Goal: Task Accomplishment & Management: Use online tool/utility

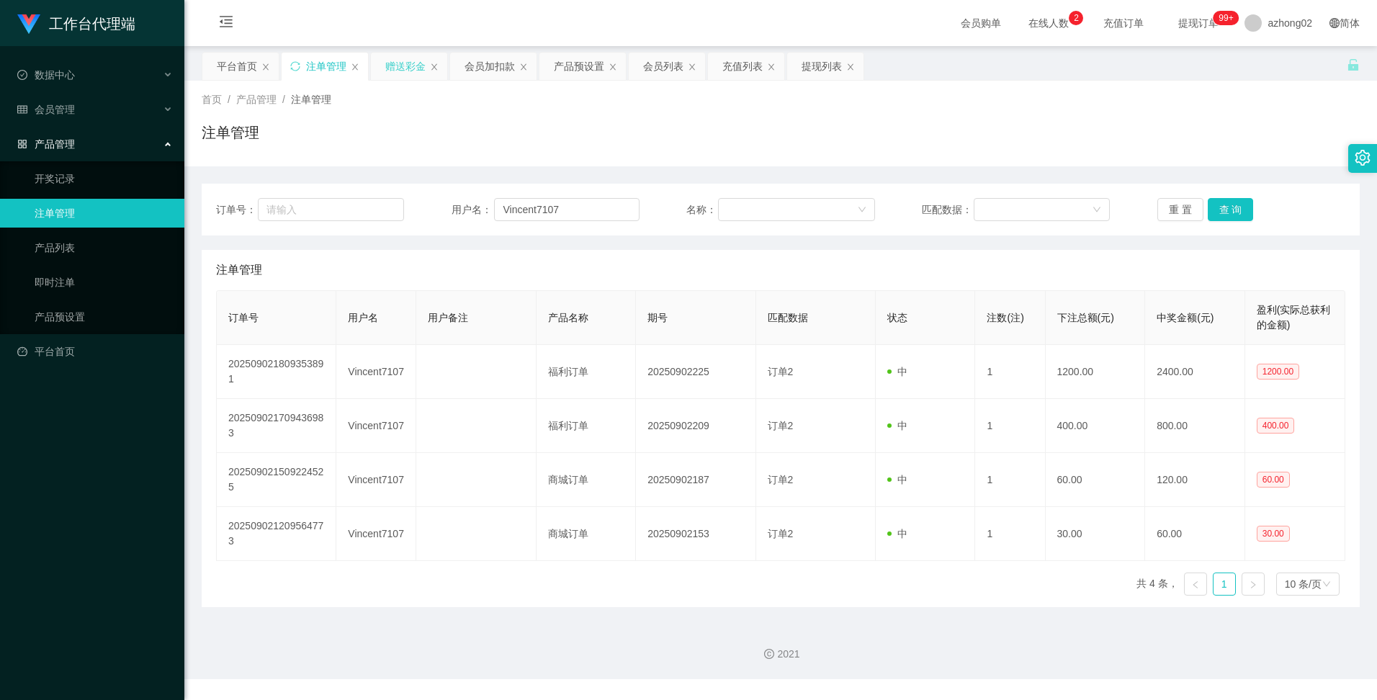
click at [408, 69] on div "赠送彩金" at bounding box center [405, 66] width 40 height 27
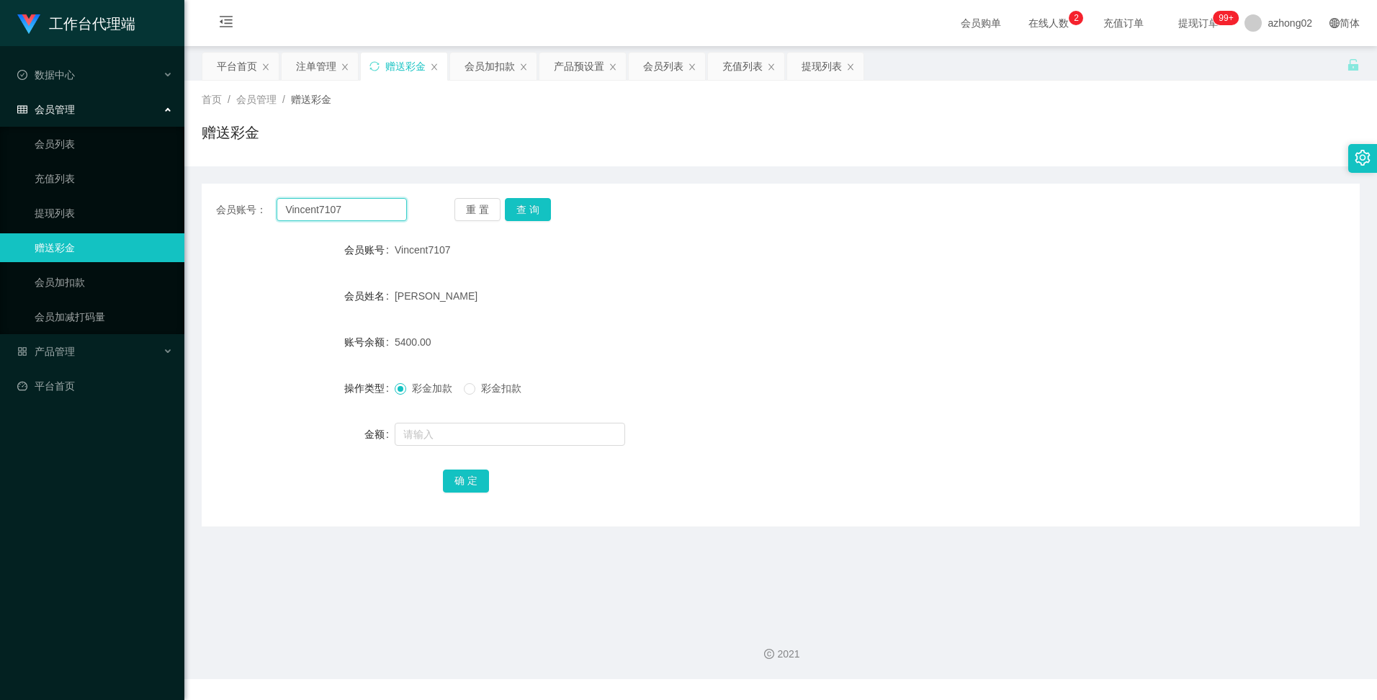
drag, startPoint x: 346, startPoint y: 210, endPoint x: 261, endPoint y: 202, distance: 85.3
click at [261, 202] on div "会员账号： Vincent7107" at bounding box center [311, 209] width 191 height 23
paste input "0175092786"
click at [540, 209] on button "查 询" at bounding box center [528, 209] width 46 height 23
click at [519, 210] on button "查 询" at bounding box center [528, 209] width 46 height 23
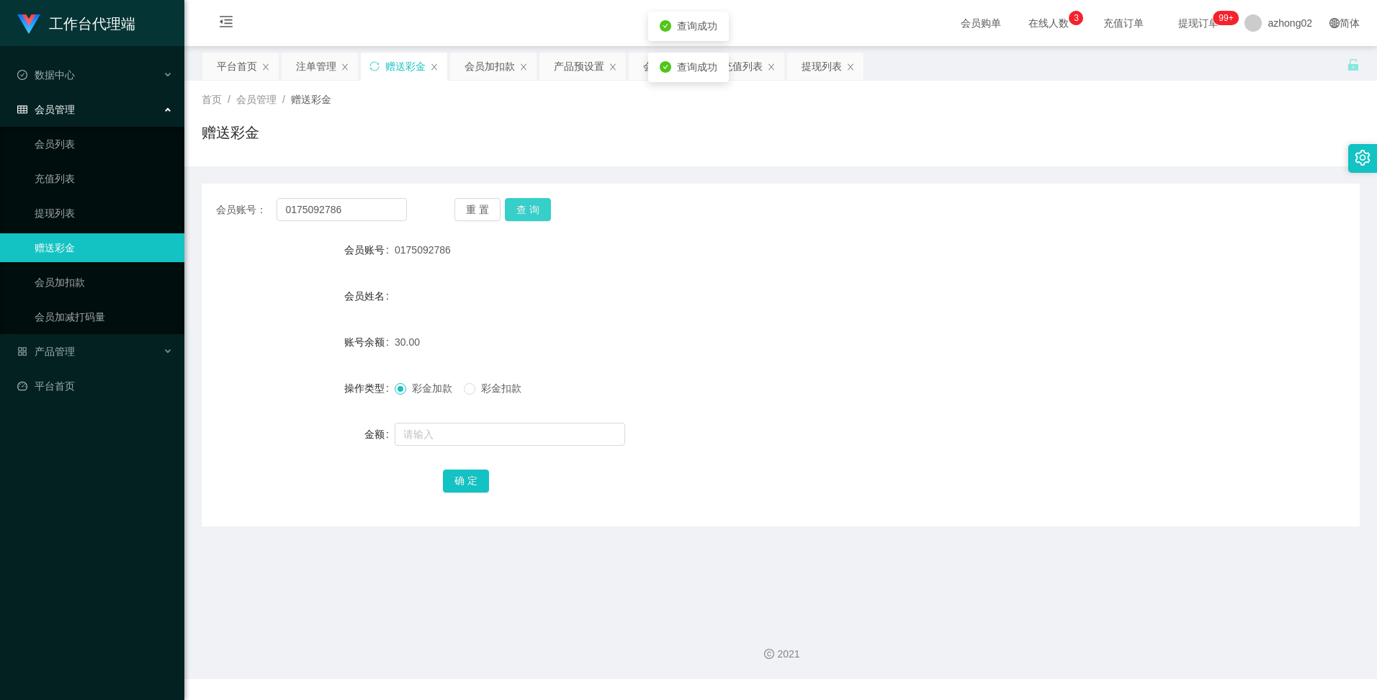
click at [519, 210] on button "查 询" at bounding box center [528, 209] width 46 height 23
drag, startPoint x: 356, startPoint y: 209, endPoint x: 273, endPoint y: 213, distance: 83.6
click at [273, 213] on div "会员账号： 0175092786" at bounding box center [311, 209] width 191 height 23
paste input "Tiong"
type input "Tiong"
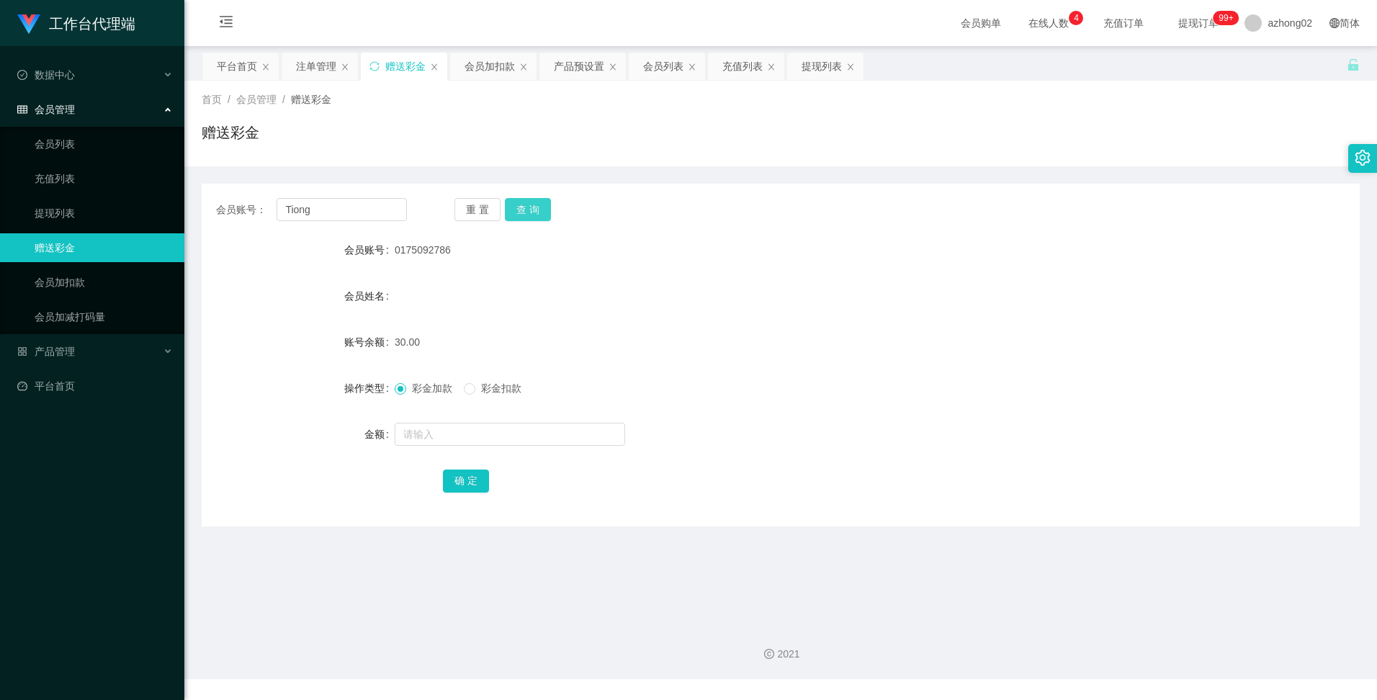
click at [542, 211] on button "查 询" at bounding box center [528, 209] width 46 height 23
click at [536, 212] on button "查 询" at bounding box center [528, 209] width 46 height 23
click at [531, 211] on button "查 询" at bounding box center [528, 209] width 46 height 23
click at [499, 61] on div "会员加扣款" at bounding box center [489, 66] width 50 height 27
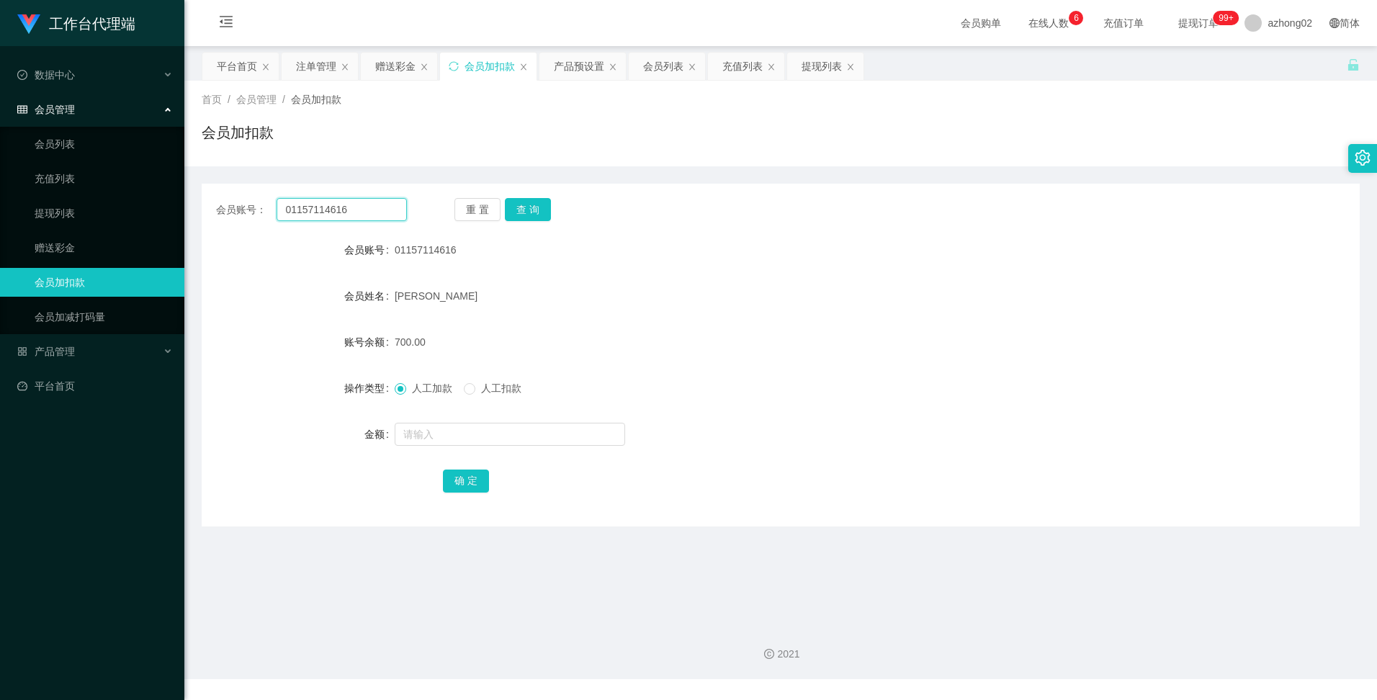
drag, startPoint x: 355, startPoint y: 207, endPoint x: 263, endPoint y: 206, distance: 92.2
click at [267, 206] on div "会员账号： 01157114616" at bounding box center [311, 209] width 191 height 23
paste input "7509278"
type input "0175092786"
click at [516, 210] on button "查 询" at bounding box center [528, 209] width 46 height 23
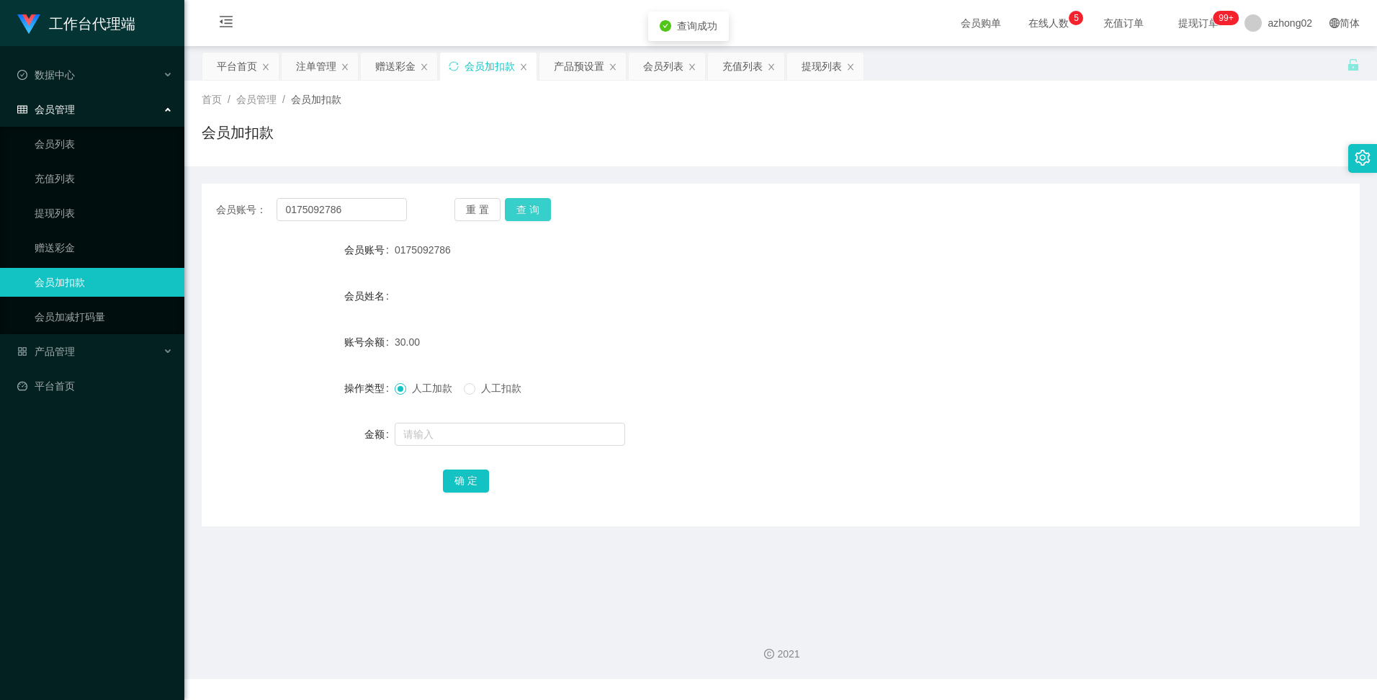
click at [518, 210] on button "查 询" at bounding box center [528, 209] width 46 height 23
click at [386, 60] on div "赠送彩金" at bounding box center [395, 66] width 40 height 27
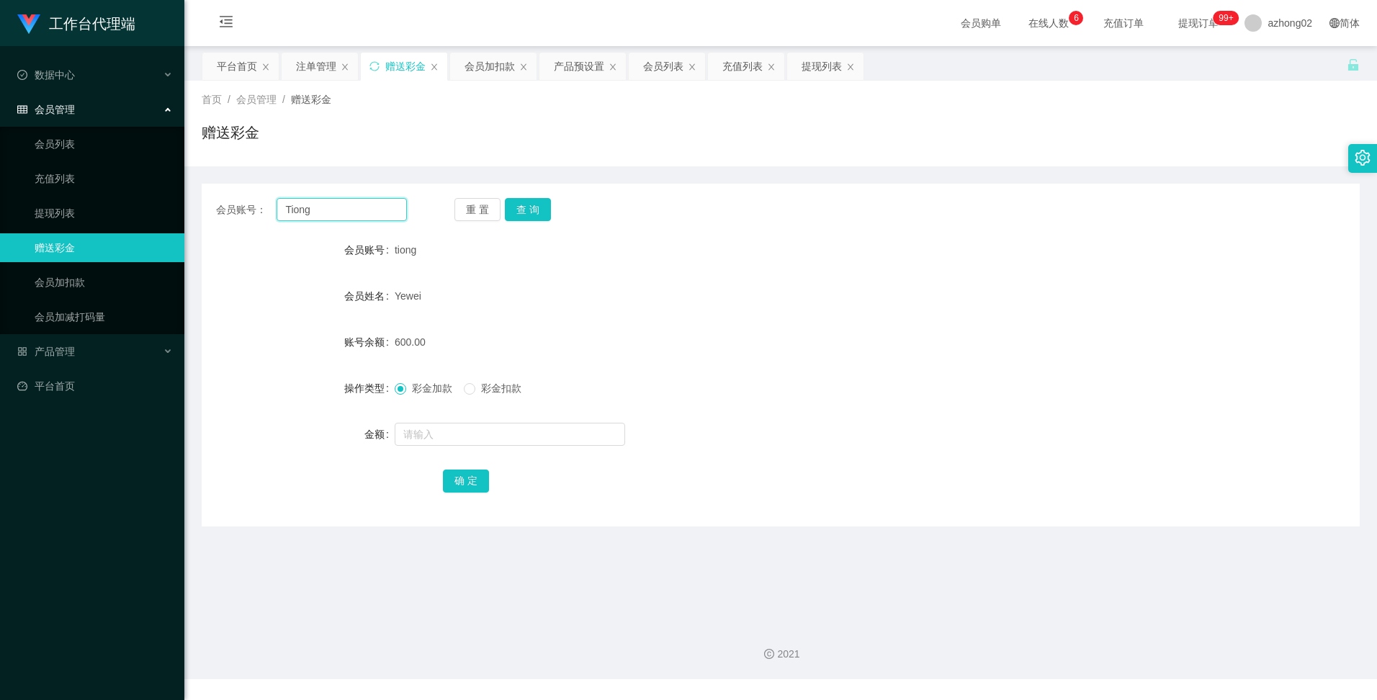
drag, startPoint x: 314, startPoint y: 210, endPoint x: 279, endPoint y: 206, distance: 35.5
click at [279, 205] on input "Tiong" at bounding box center [341, 209] width 130 height 23
click at [533, 202] on button "查 询" at bounding box center [528, 209] width 46 height 23
click at [528, 207] on button "查 询" at bounding box center [528, 209] width 46 height 23
drag, startPoint x: 410, startPoint y: 342, endPoint x: 390, endPoint y: 342, distance: 19.4
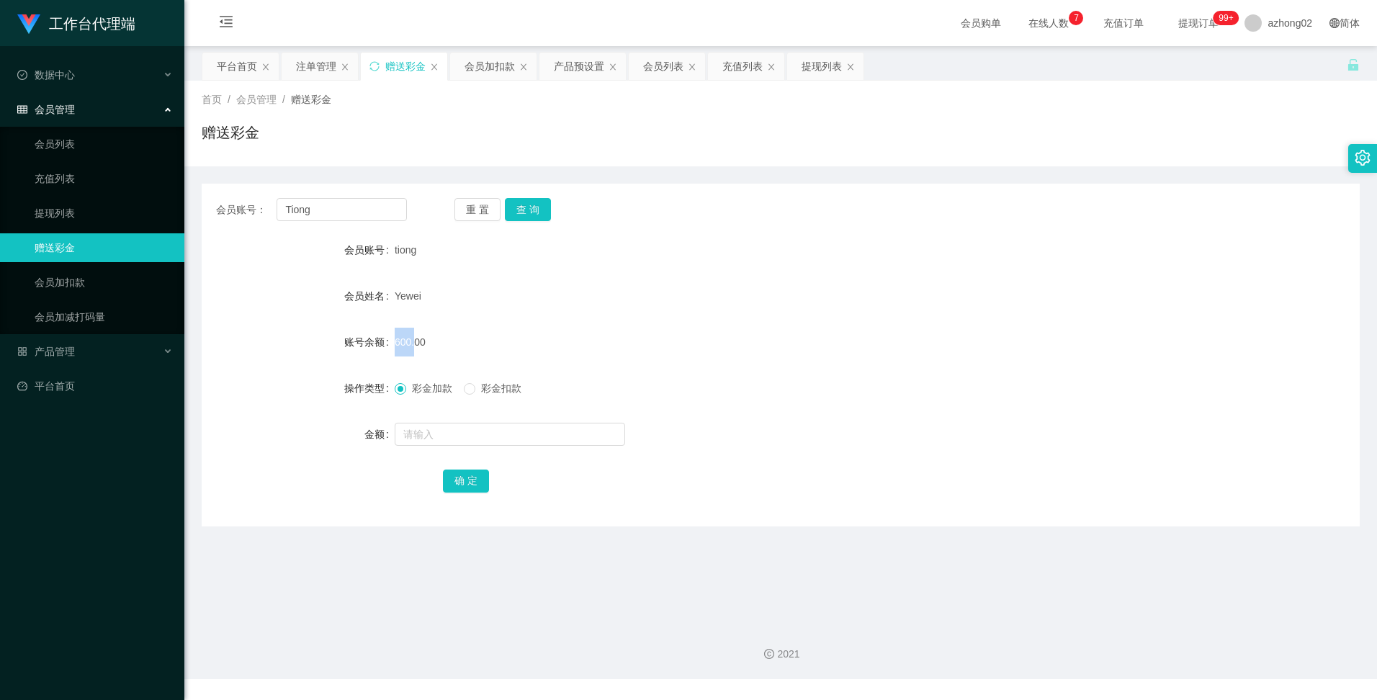
click at [390, 342] on div "账号余额 600.00" at bounding box center [781, 342] width 1158 height 29
drag, startPoint x: 390, startPoint y: 342, endPoint x: 468, endPoint y: 359, distance: 79.5
click at [468, 359] on form "会员账号 tiong 会员姓名 Yewei 账号余额 600.00 操作类型 彩金加款 彩金扣款 金额 确 定" at bounding box center [781, 364] width 1158 height 259
drag, startPoint x: 408, startPoint y: 340, endPoint x: 388, endPoint y: 340, distance: 19.4
click at [388, 340] on div "账号余额 600.00" at bounding box center [781, 342] width 1158 height 29
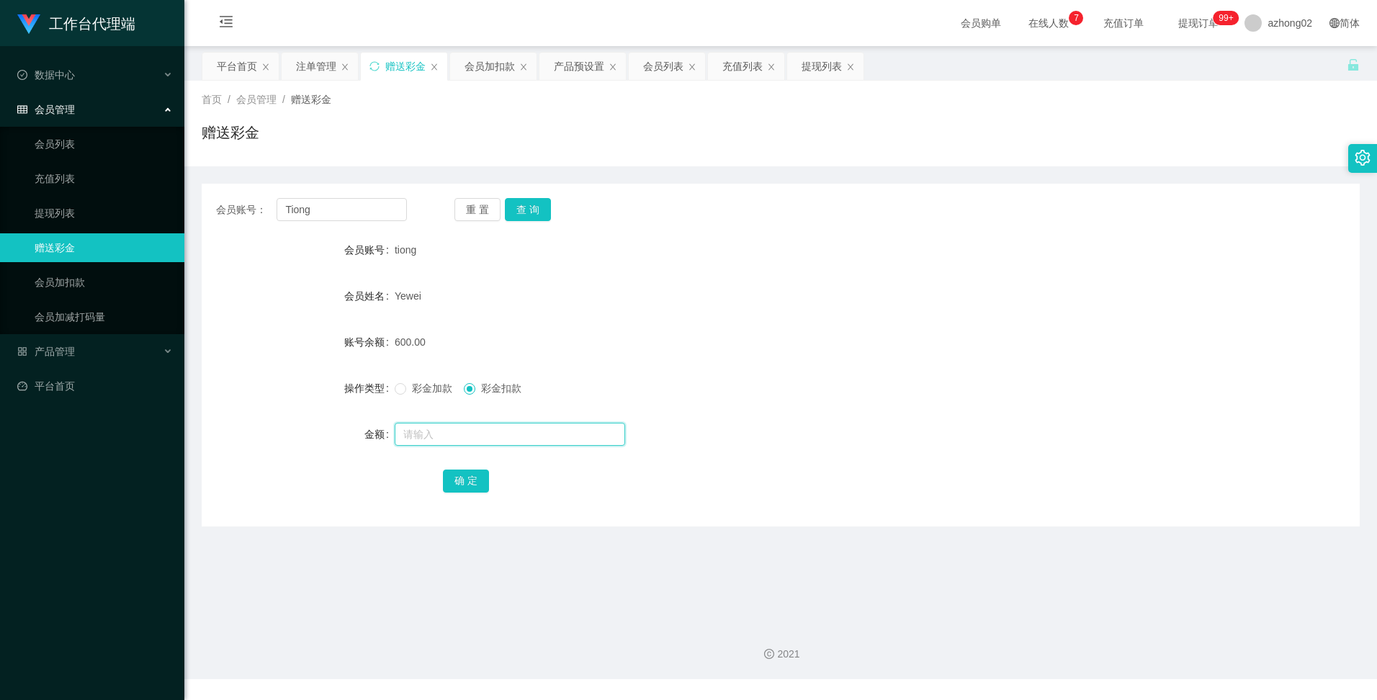
click at [438, 429] on input "text" at bounding box center [510, 434] width 230 height 23
type input "600"
click at [535, 362] on form "会员账号 tiong 会员姓名 Yewei 账号余额 600.00 操作类型 彩金加款 彩金扣款 金额 600 确 定" at bounding box center [781, 364] width 1158 height 259
drag, startPoint x: 326, startPoint y: 215, endPoint x: 265, endPoint y: 199, distance: 63.4
click at [265, 199] on div "会员账号： [PERSON_NAME]" at bounding box center [311, 209] width 191 height 23
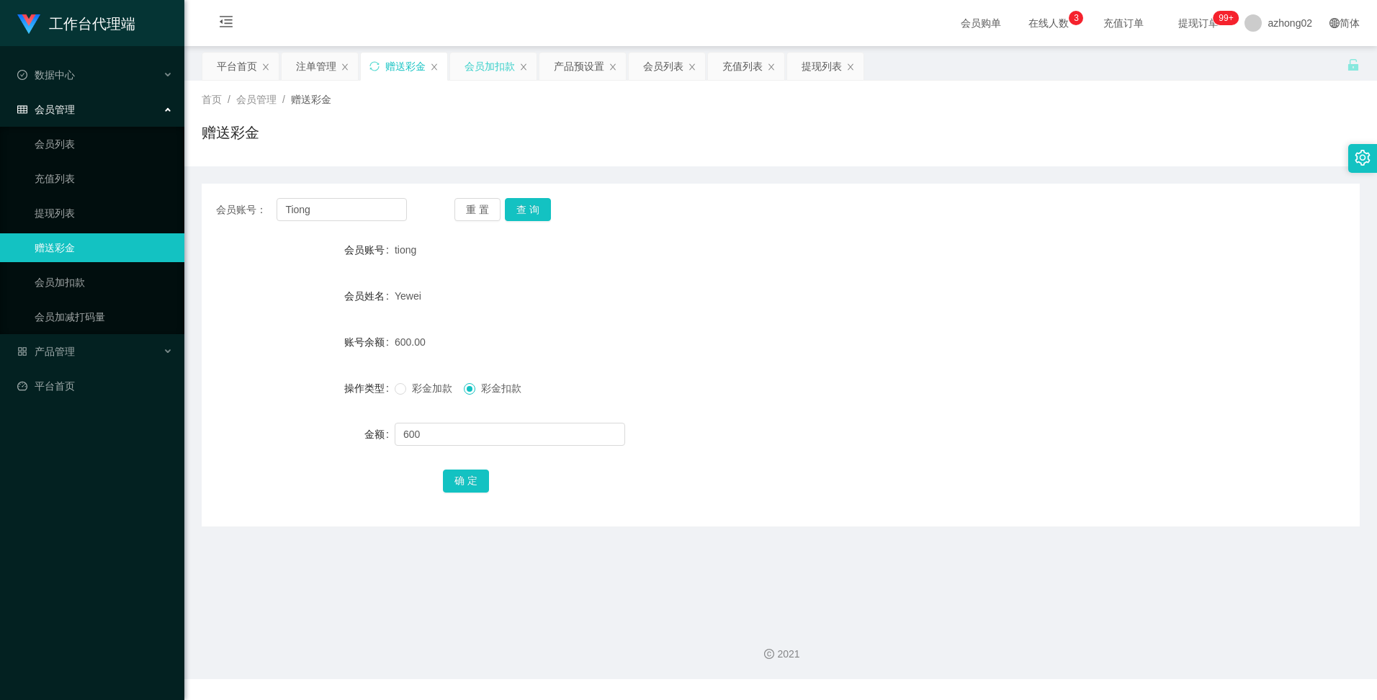
click at [503, 72] on div "会员加扣款" at bounding box center [489, 66] width 50 height 27
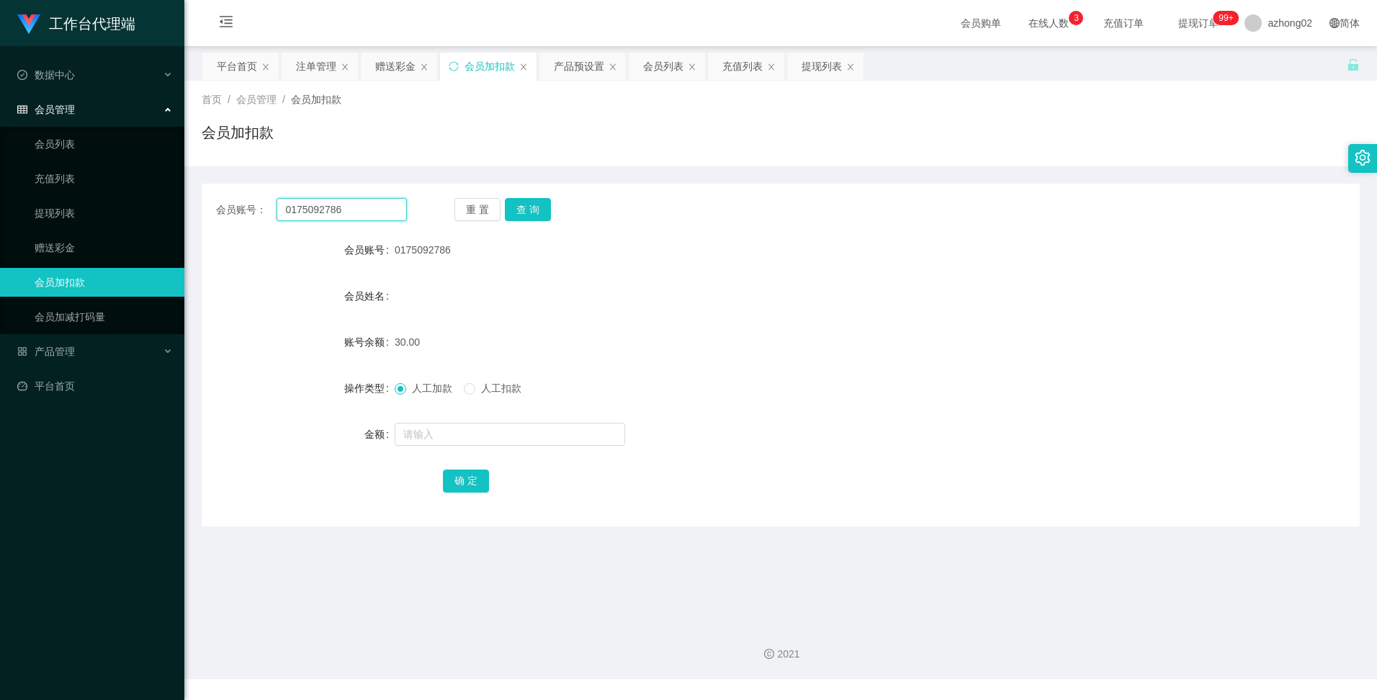
drag, startPoint x: 349, startPoint y: 210, endPoint x: 280, endPoint y: 210, distance: 69.1
click at [280, 210] on input "0175092786" at bounding box center [341, 209] width 130 height 23
click at [536, 211] on button "查 询" at bounding box center [528, 209] width 46 height 23
click at [392, 72] on div "赠送彩金" at bounding box center [395, 66] width 40 height 27
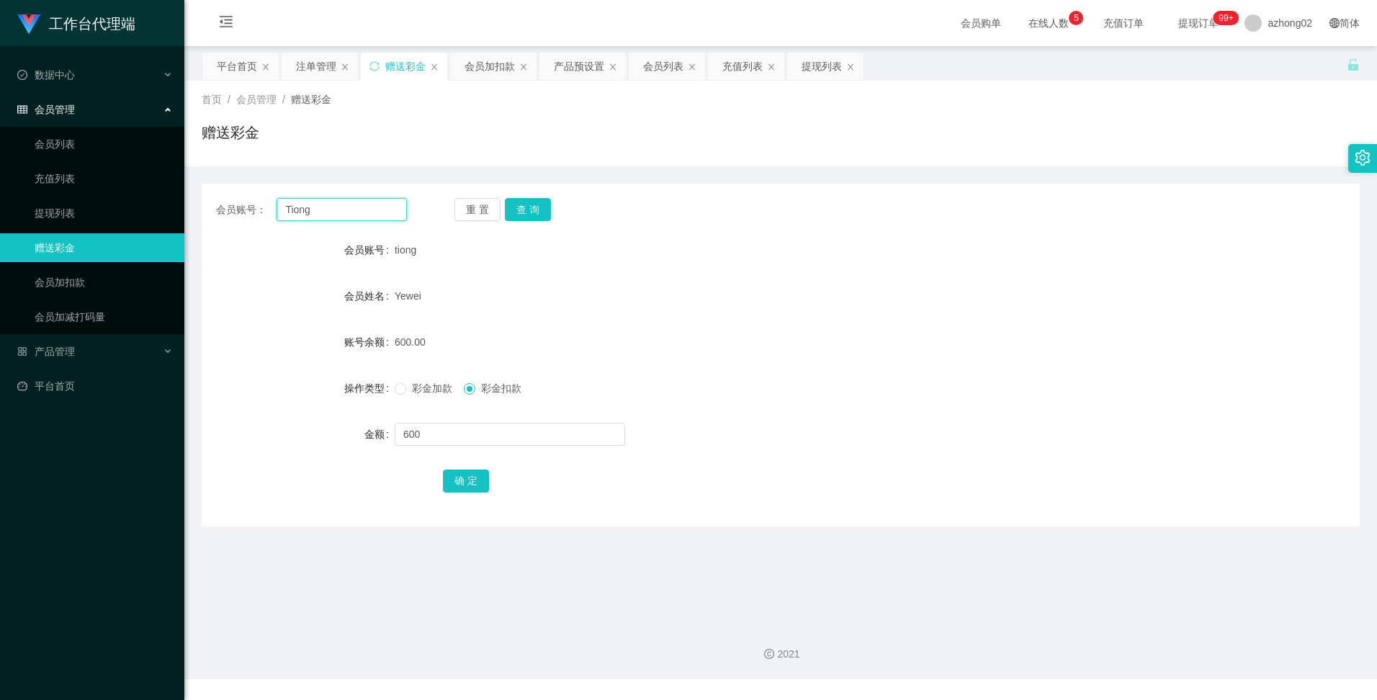
drag, startPoint x: 350, startPoint y: 211, endPoint x: 263, endPoint y: 212, distance: 87.1
click at [266, 209] on div "会员账号： [PERSON_NAME]" at bounding box center [311, 209] width 191 height 23
paste input "0175092786"
type input "0175092786"
click at [537, 213] on button "查 询" at bounding box center [528, 209] width 46 height 23
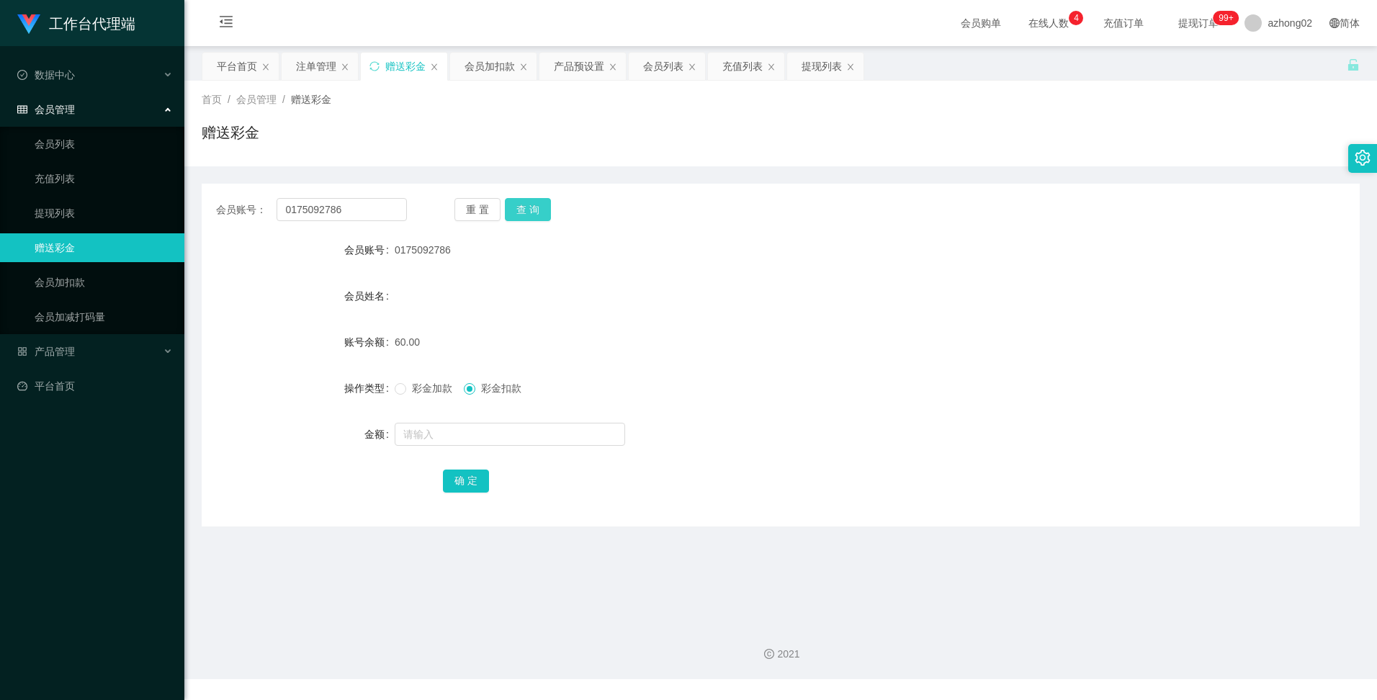
click at [539, 208] on button "查 询" at bounding box center [528, 209] width 46 height 23
click at [411, 432] on input "text" at bounding box center [510, 434] width 230 height 23
click at [411, 435] on input "text" at bounding box center [510, 434] width 230 height 23
type input "160"
click at [479, 476] on button "确 定" at bounding box center [466, 480] width 46 height 23
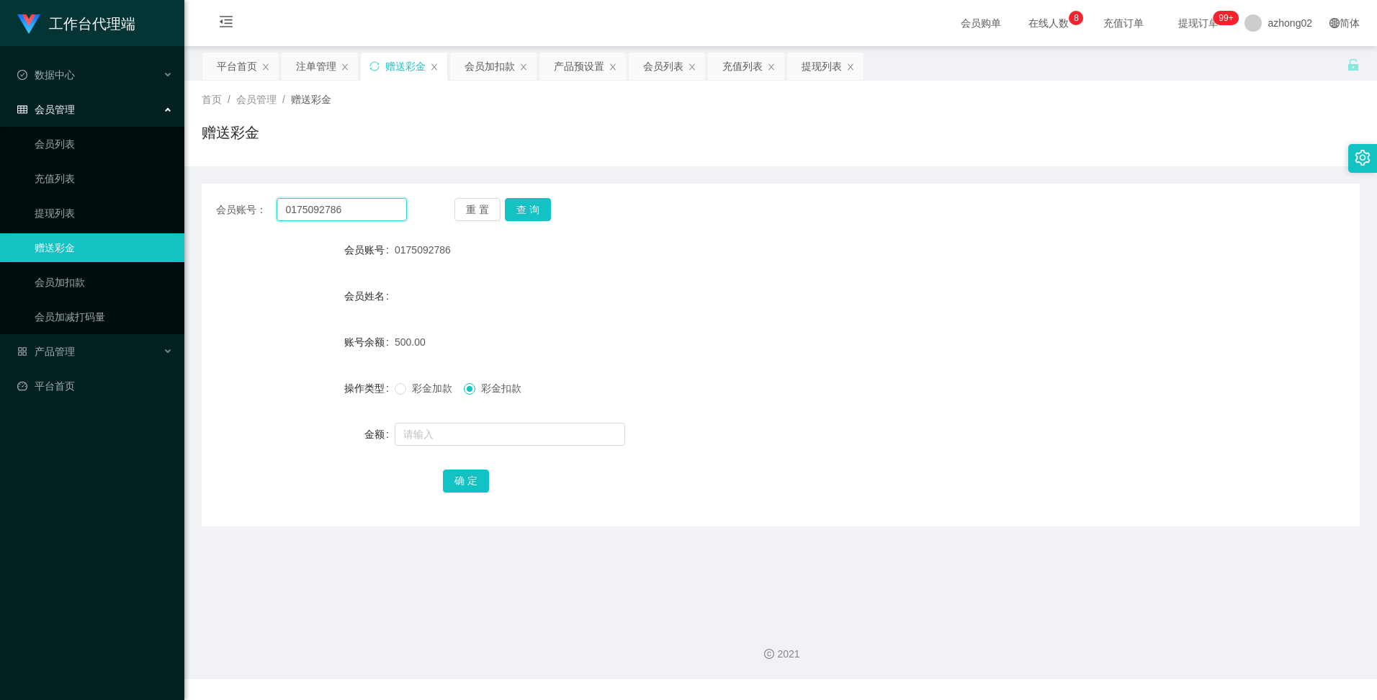
drag, startPoint x: 344, startPoint y: 211, endPoint x: 266, endPoint y: 216, distance: 78.6
click at [273, 212] on div "会员账号： 0175092786" at bounding box center [311, 209] width 191 height 23
click at [323, 67] on div "注单管理" at bounding box center [316, 66] width 40 height 27
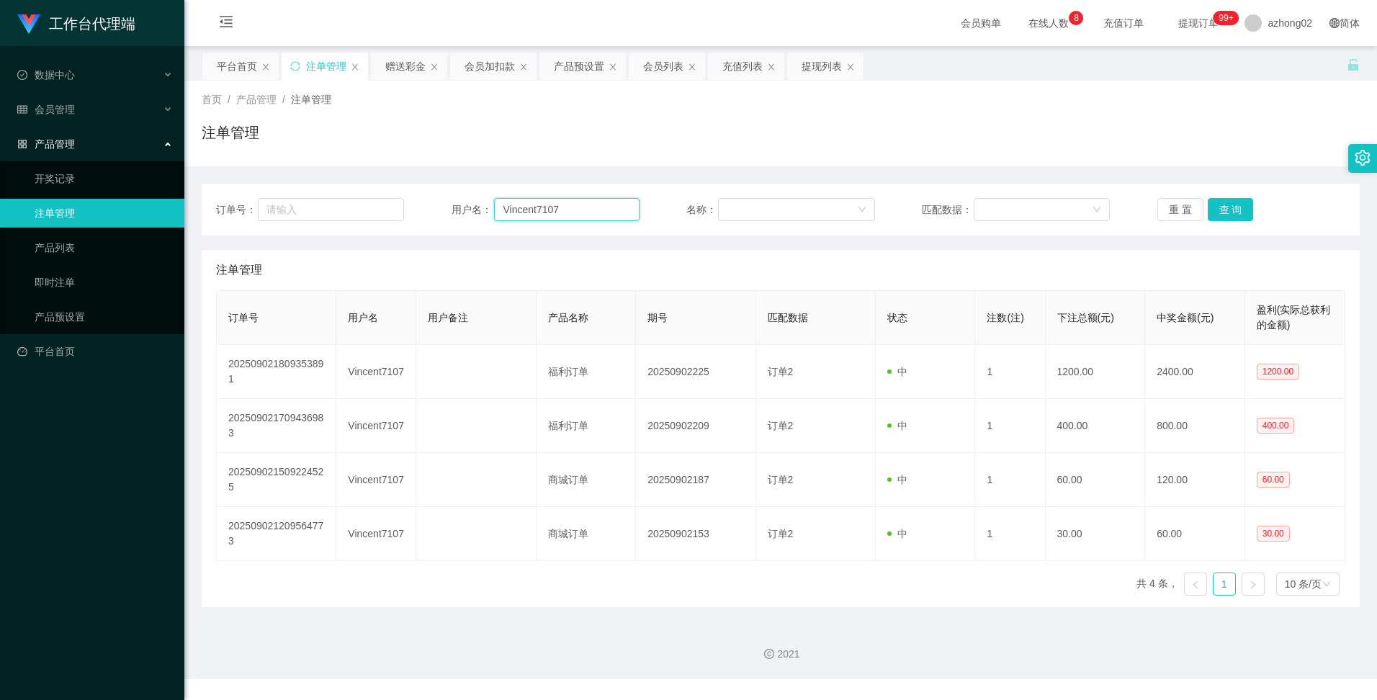
drag, startPoint x: 574, startPoint y: 213, endPoint x: 490, endPoint y: 196, distance: 85.3
click at [490, 196] on div "订单号： 用户名： Vincent7107 名称： 匹配数据： 重 置 查 询" at bounding box center [781, 210] width 1158 height 52
paste input "0175092786"
type input "0175092786"
click at [1216, 207] on button "查 询" at bounding box center [1230, 209] width 46 height 23
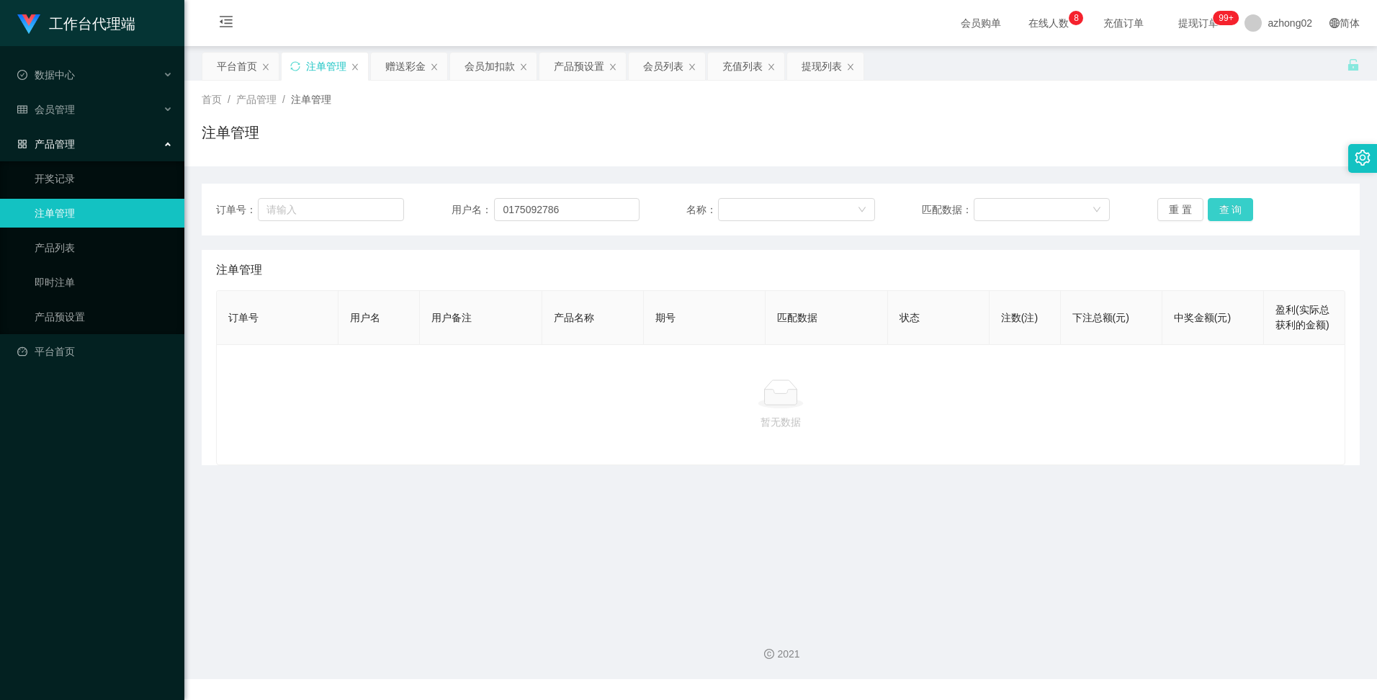
click at [1228, 210] on button "查 询" at bounding box center [1230, 209] width 46 height 23
click at [583, 67] on div "产品预设置" at bounding box center [579, 66] width 50 height 27
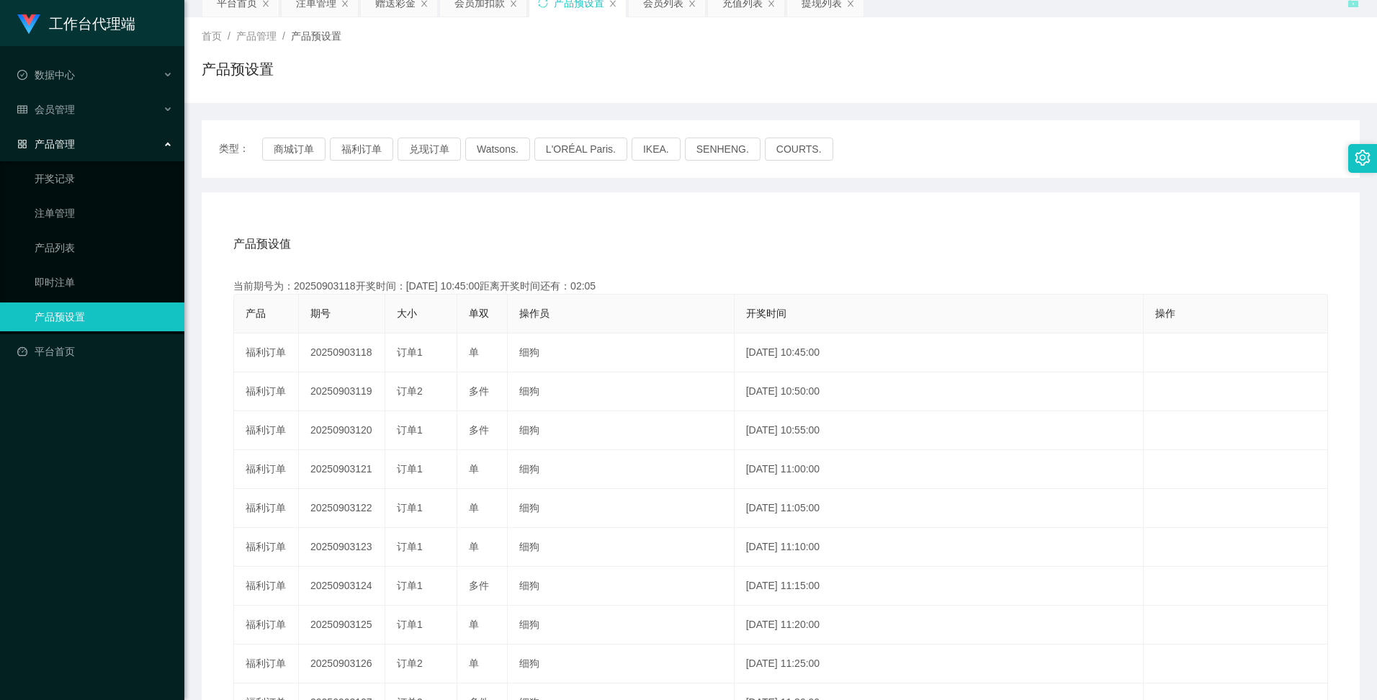
scroll to position [144, 0]
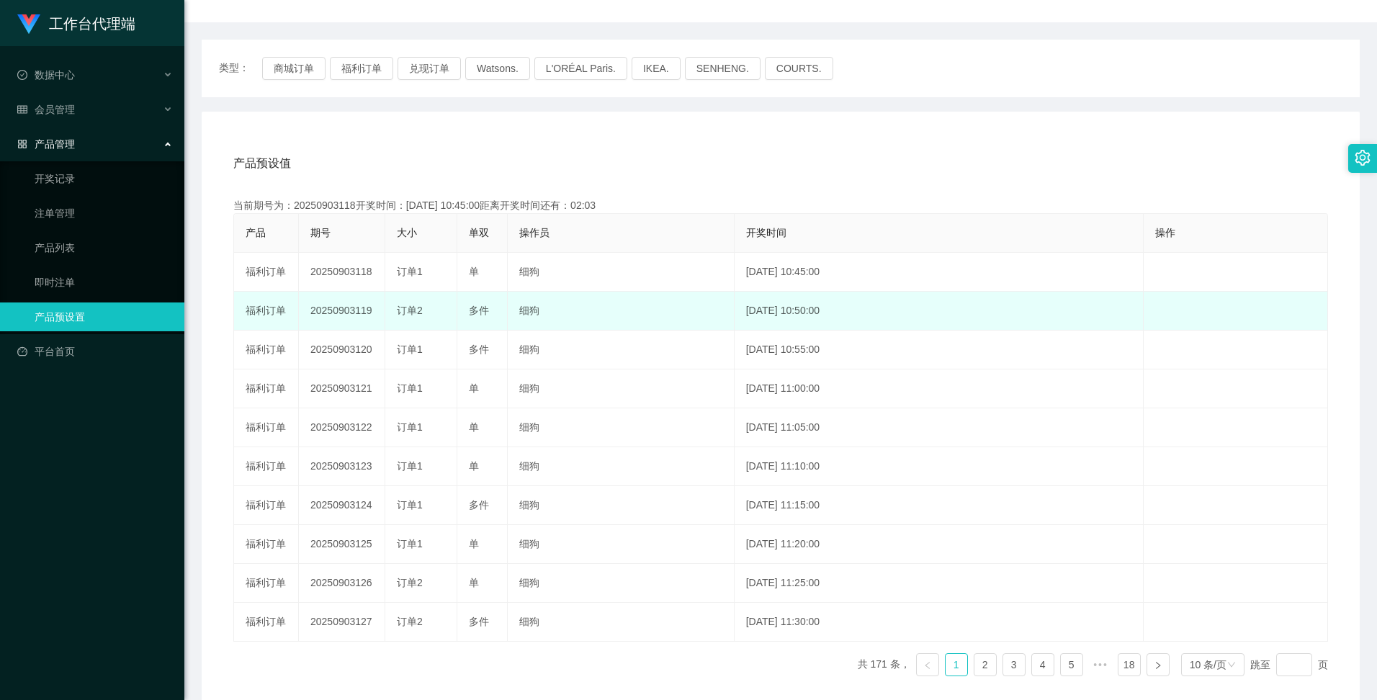
click at [333, 310] on td "20250903119" at bounding box center [342, 311] width 86 height 39
copy td "20250903119"
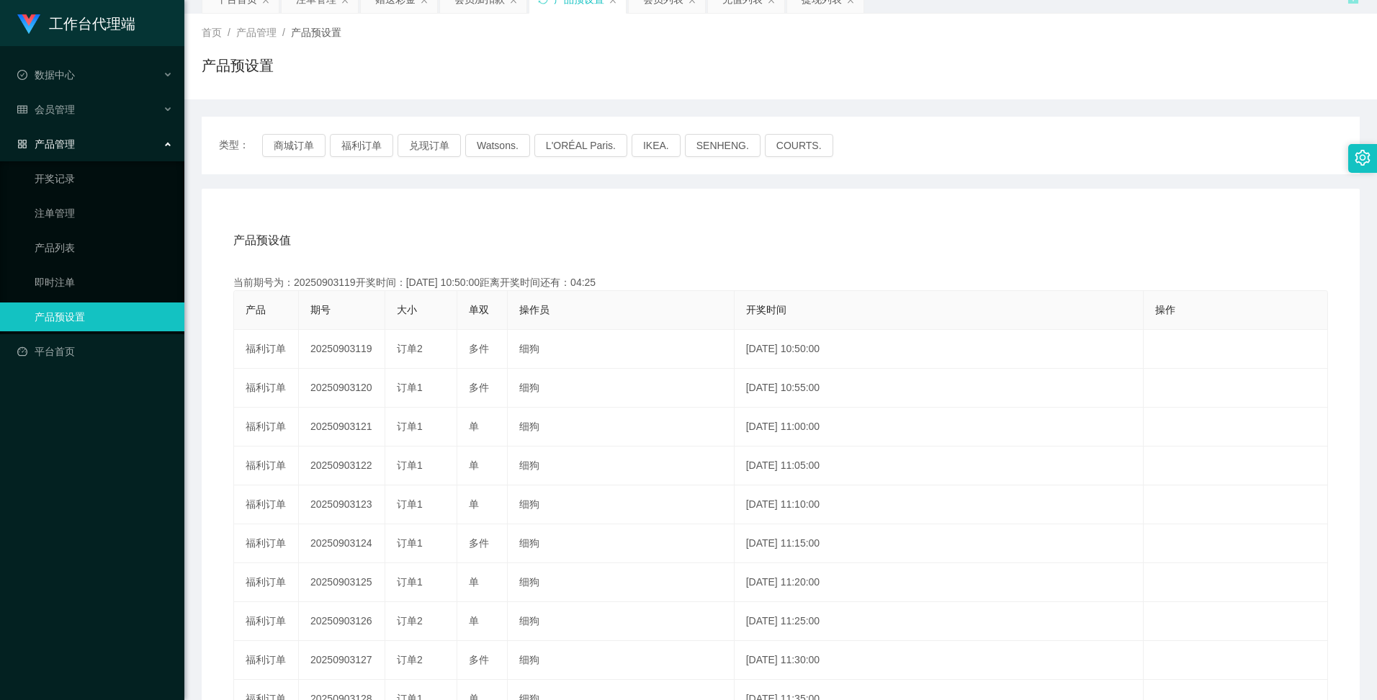
scroll to position [0, 0]
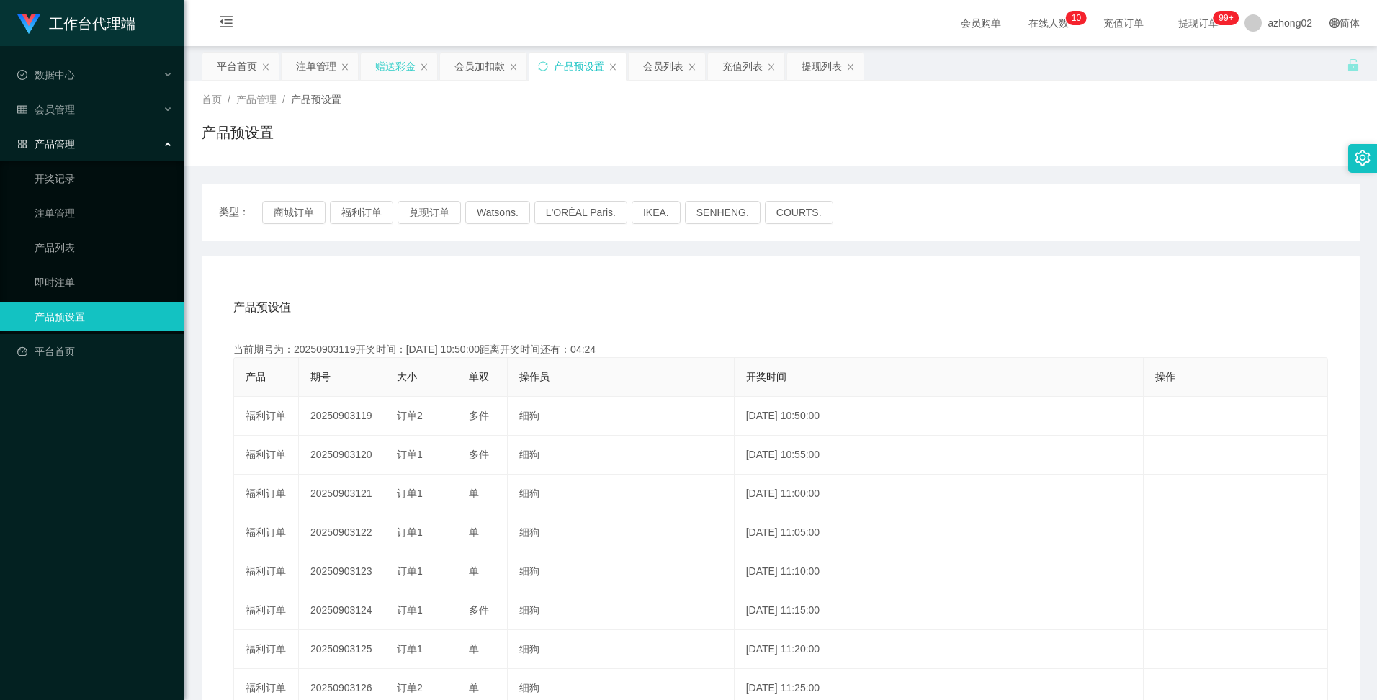
click at [394, 68] on div "赠送彩金" at bounding box center [395, 66] width 40 height 27
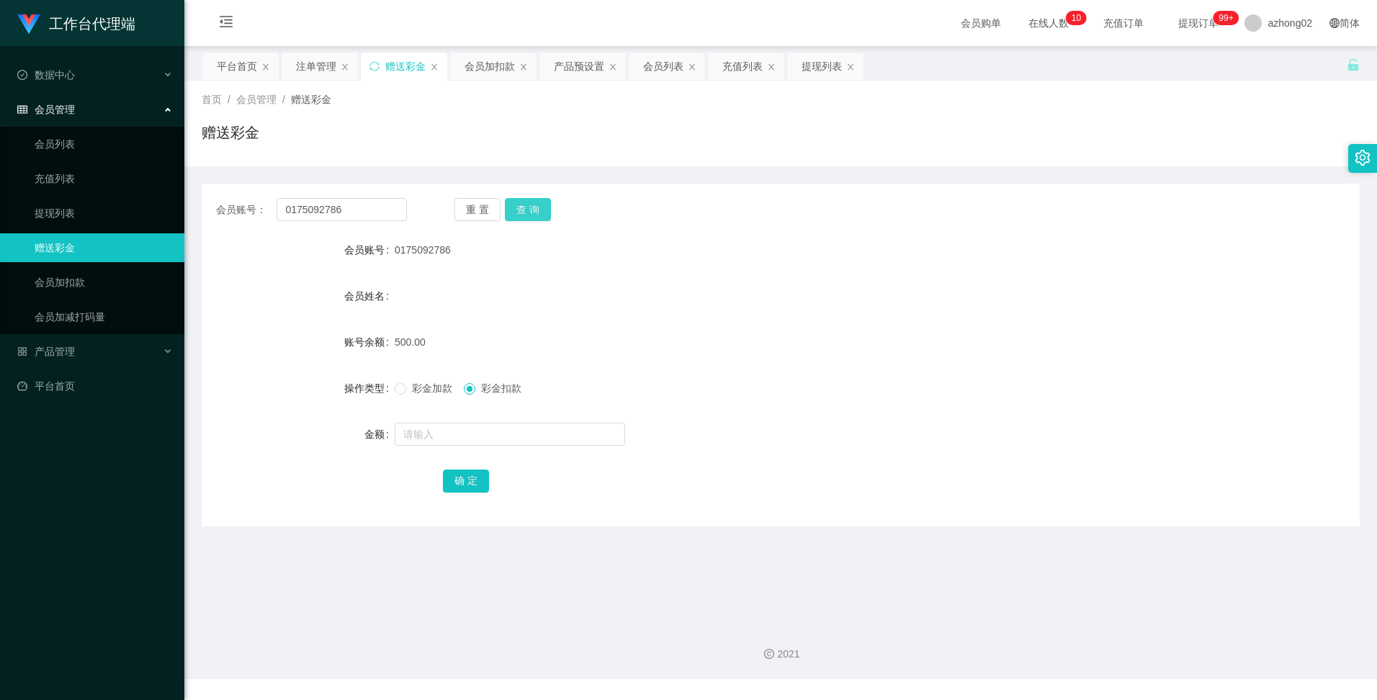
click at [531, 212] on button "查 询" at bounding box center [528, 209] width 46 height 23
click at [518, 210] on button "查 询" at bounding box center [528, 209] width 46 height 23
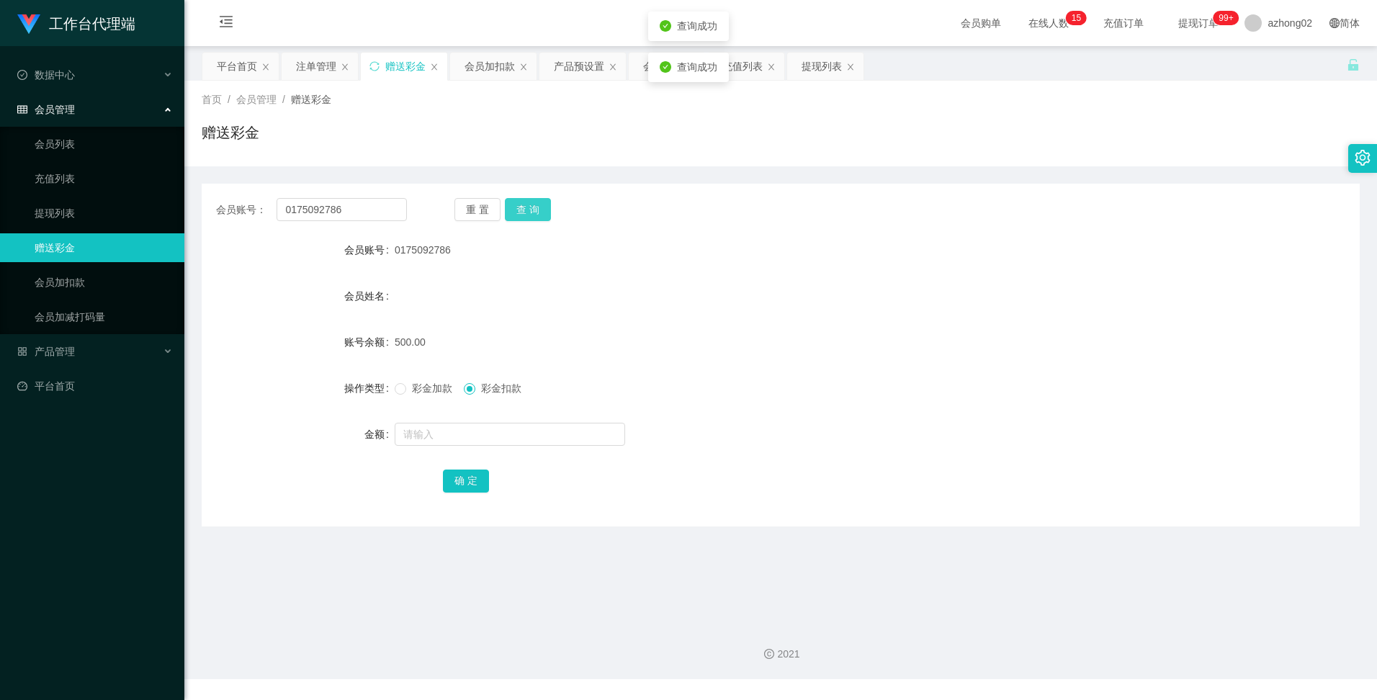
click at [518, 210] on button "查 询" at bounding box center [528, 209] width 46 height 23
click at [536, 202] on button "查 询" at bounding box center [528, 209] width 46 height 23
click at [526, 218] on button "查 询" at bounding box center [528, 209] width 46 height 23
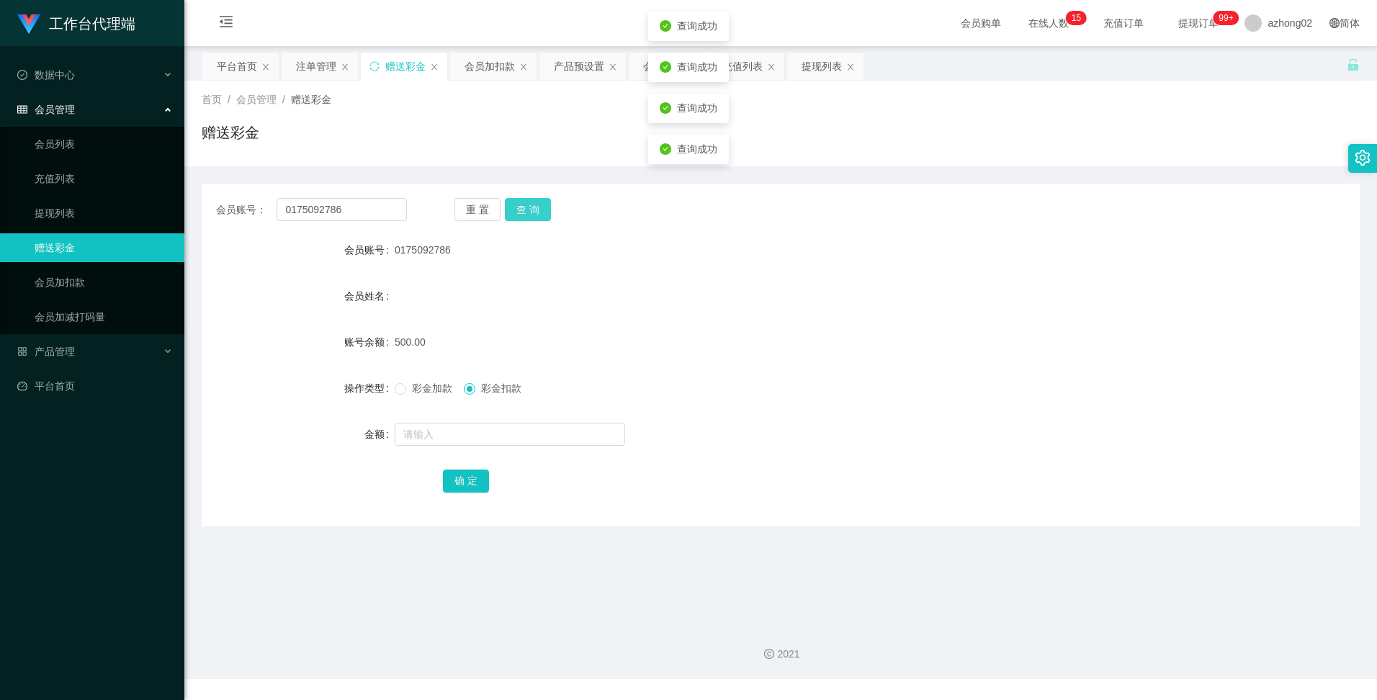
click at [526, 218] on button "查 询" at bounding box center [528, 209] width 46 height 23
click at [516, 204] on button "查 询" at bounding box center [528, 209] width 46 height 23
click at [576, 66] on div "产品预设置" at bounding box center [579, 66] width 50 height 27
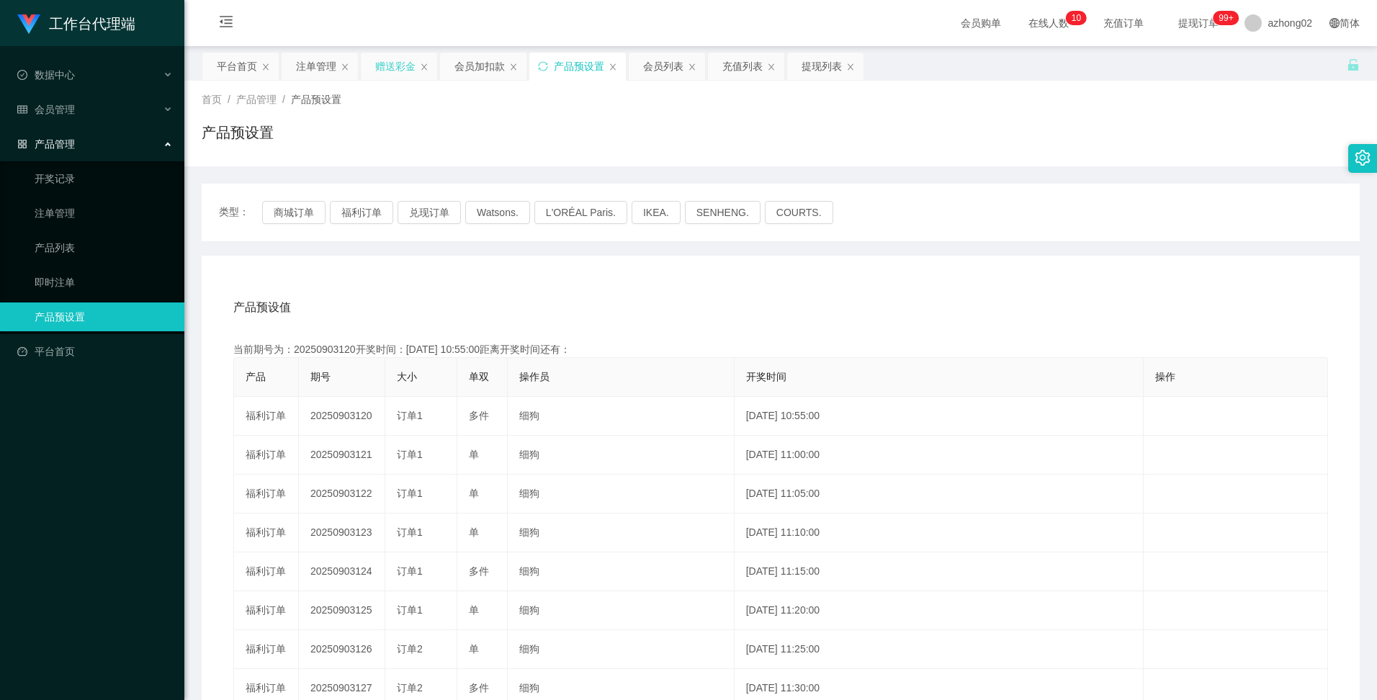
click at [400, 71] on div "赠送彩金" at bounding box center [395, 66] width 40 height 27
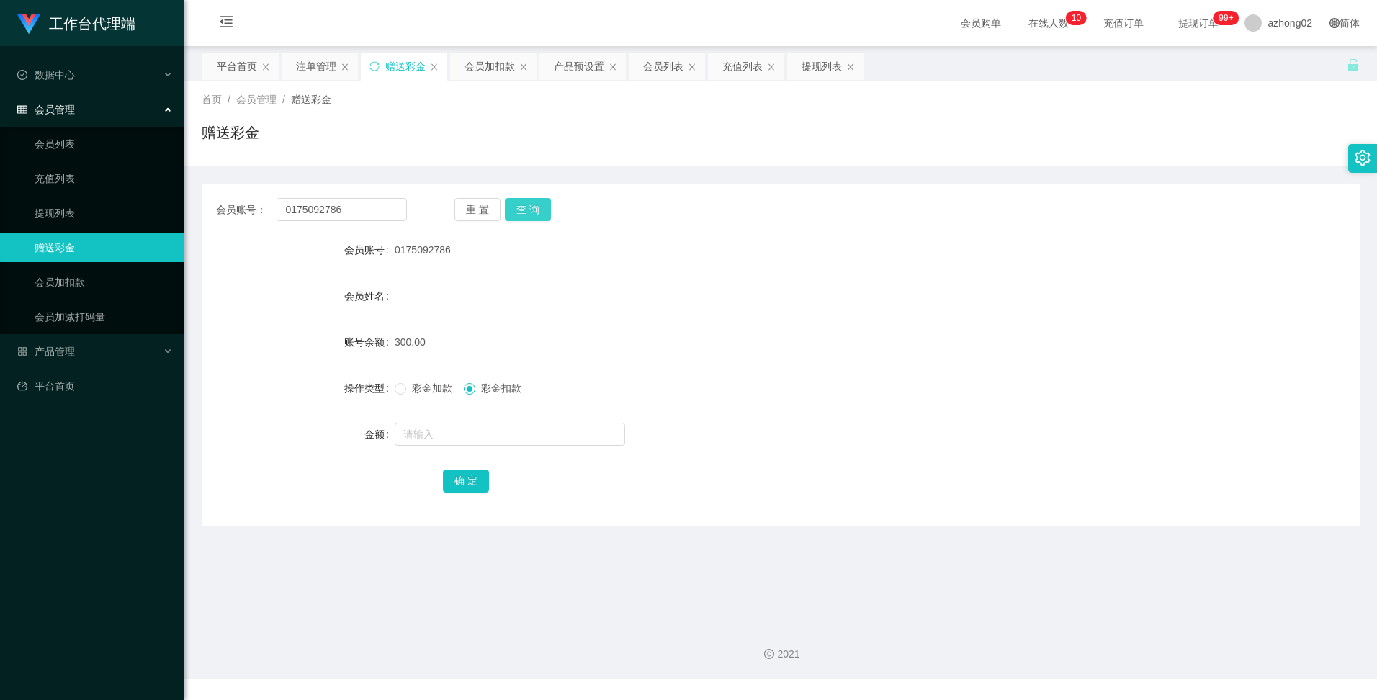
click at [530, 211] on button "查 询" at bounding box center [528, 209] width 46 height 23
click at [530, 211] on button "查 询" at bounding box center [536, 209] width 62 height 23
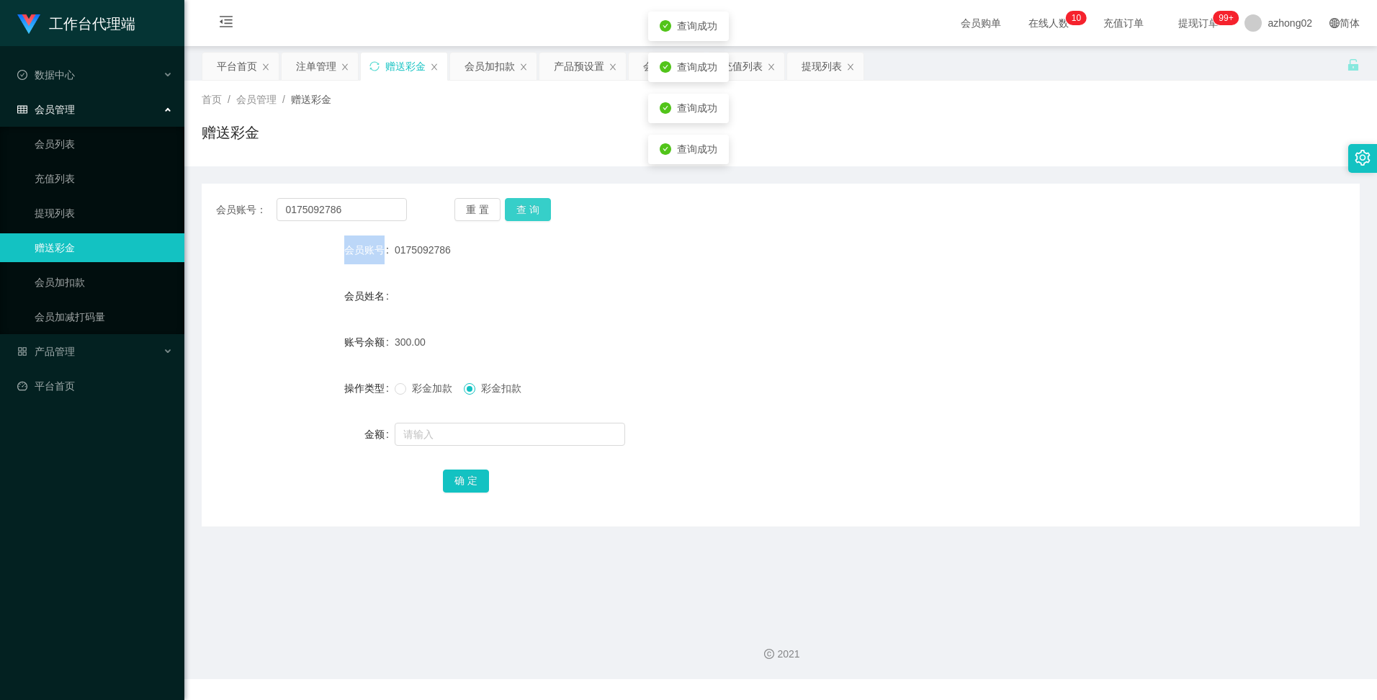
click at [530, 211] on div "重 置 查 询" at bounding box center [549, 209] width 191 height 23
click at [530, 211] on button "查 询" at bounding box center [528, 209] width 46 height 23
click at [876, 242] on div "0175092786" at bounding box center [732, 249] width 675 height 29
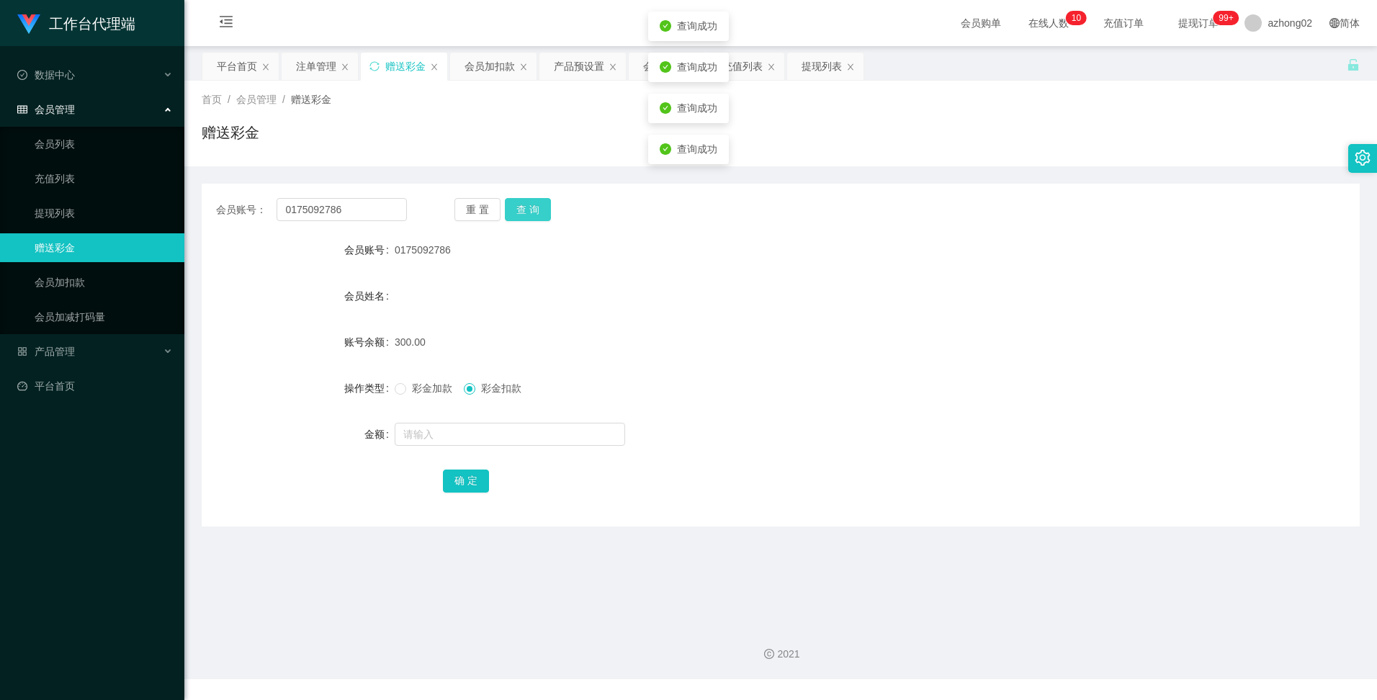
click at [520, 205] on button "查 询" at bounding box center [528, 209] width 46 height 23
